Goal: Transaction & Acquisition: Register for event/course

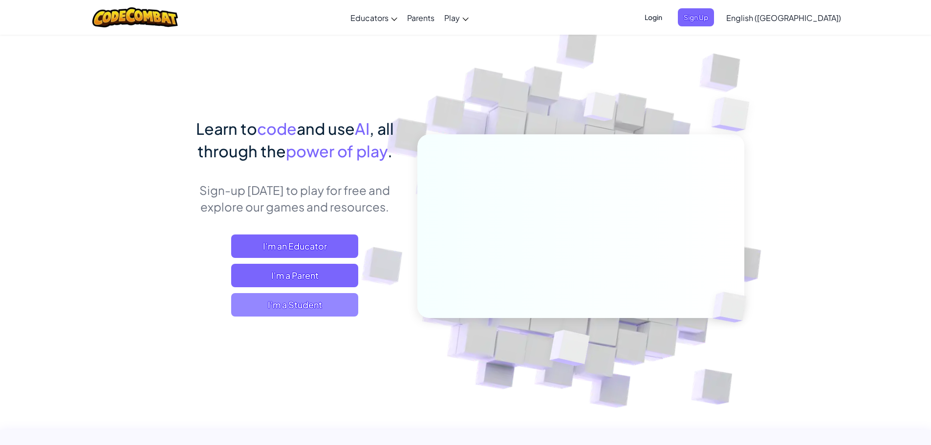
click at [262, 310] on span "I'm a Student" at bounding box center [294, 304] width 127 height 23
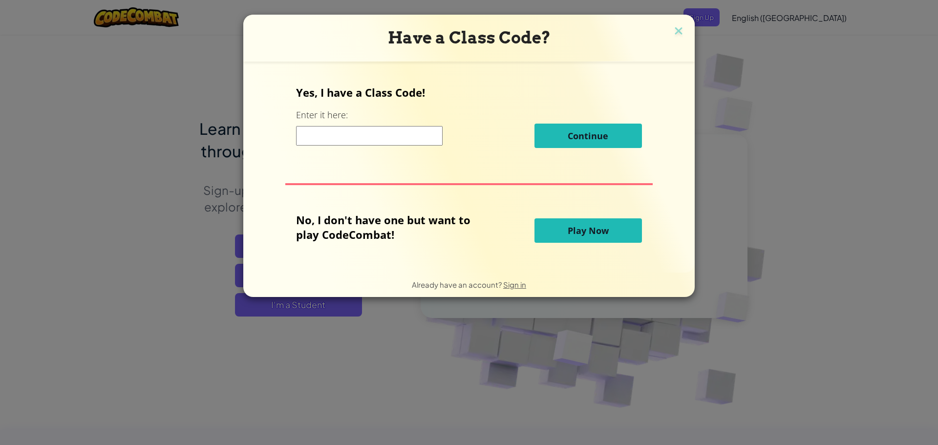
click at [369, 137] on input at bounding box center [369, 136] width 147 height 20
type input "PanRoomFast"
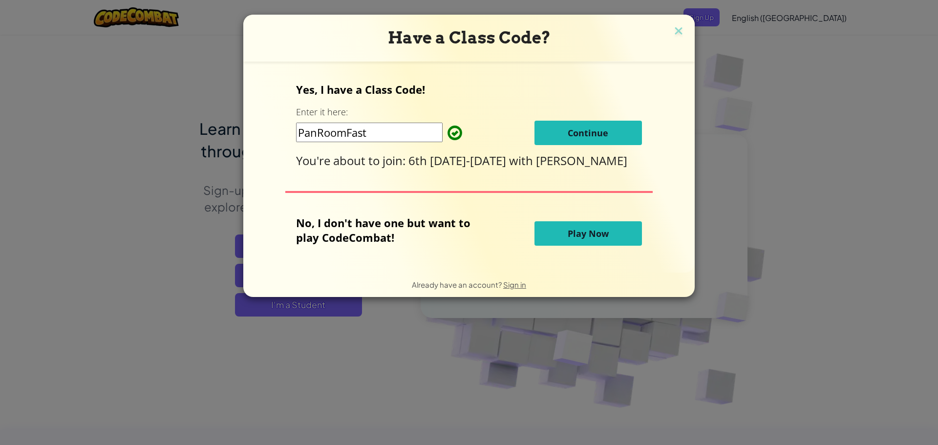
click at [570, 127] on span "Continue" at bounding box center [588, 133] width 41 height 12
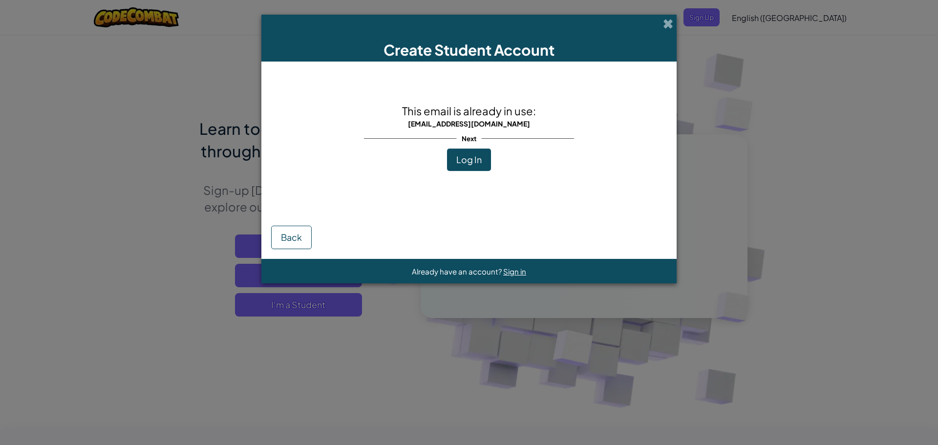
click at [470, 163] on span "Log In" at bounding box center [468, 159] width 25 height 11
